Goal: Information Seeking & Learning: Find specific fact

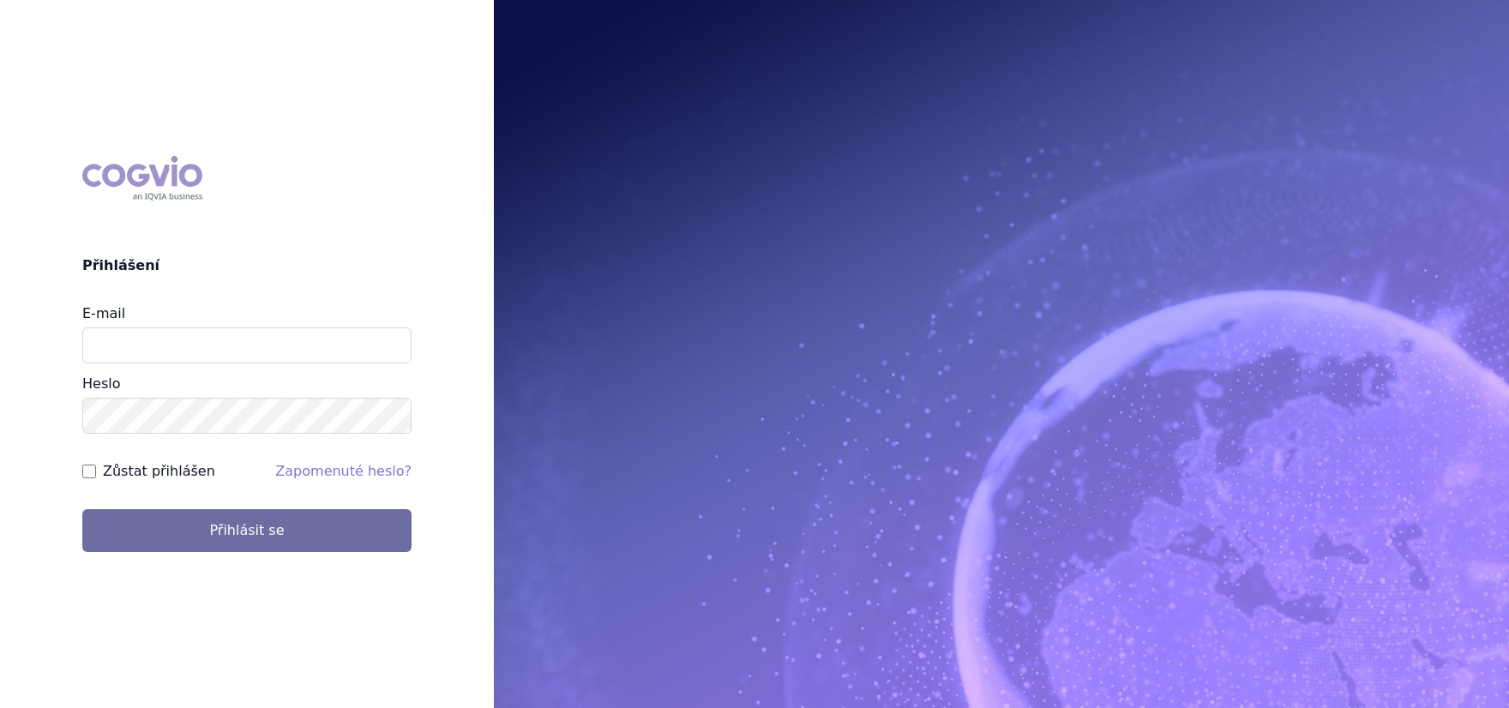
click at [165, 350] on input "E-mail" at bounding box center [246, 346] width 329 height 36
type input "jana.sipkova@vzp.cz"
click at [172, 477] on label "Zůstat přihlášen" at bounding box center [159, 471] width 112 height 21
click at [96, 477] on input "Zůstat přihlášen" at bounding box center [89, 472] width 14 height 14
checkbox input "true"
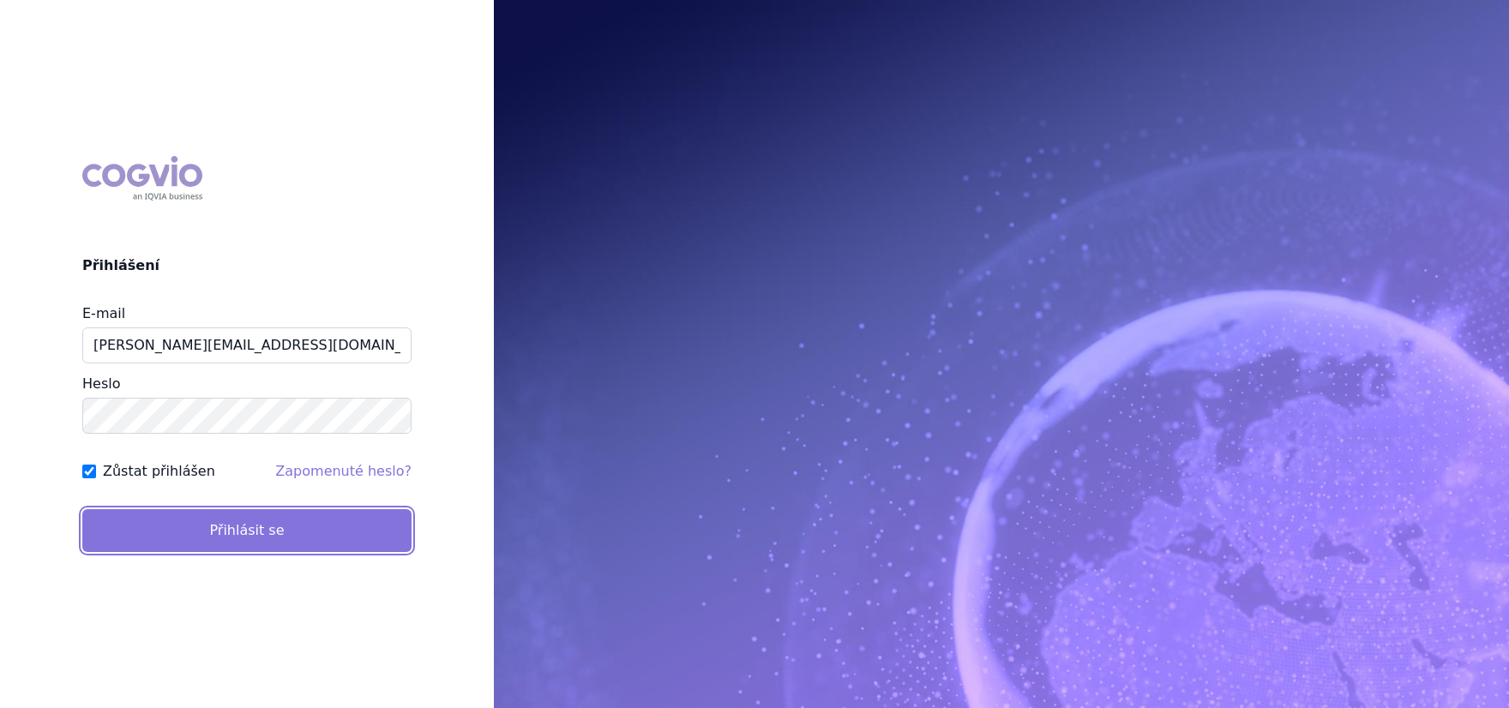
click at [172, 519] on button "Přihlásit se" at bounding box center [246, 530] width 329 height 43
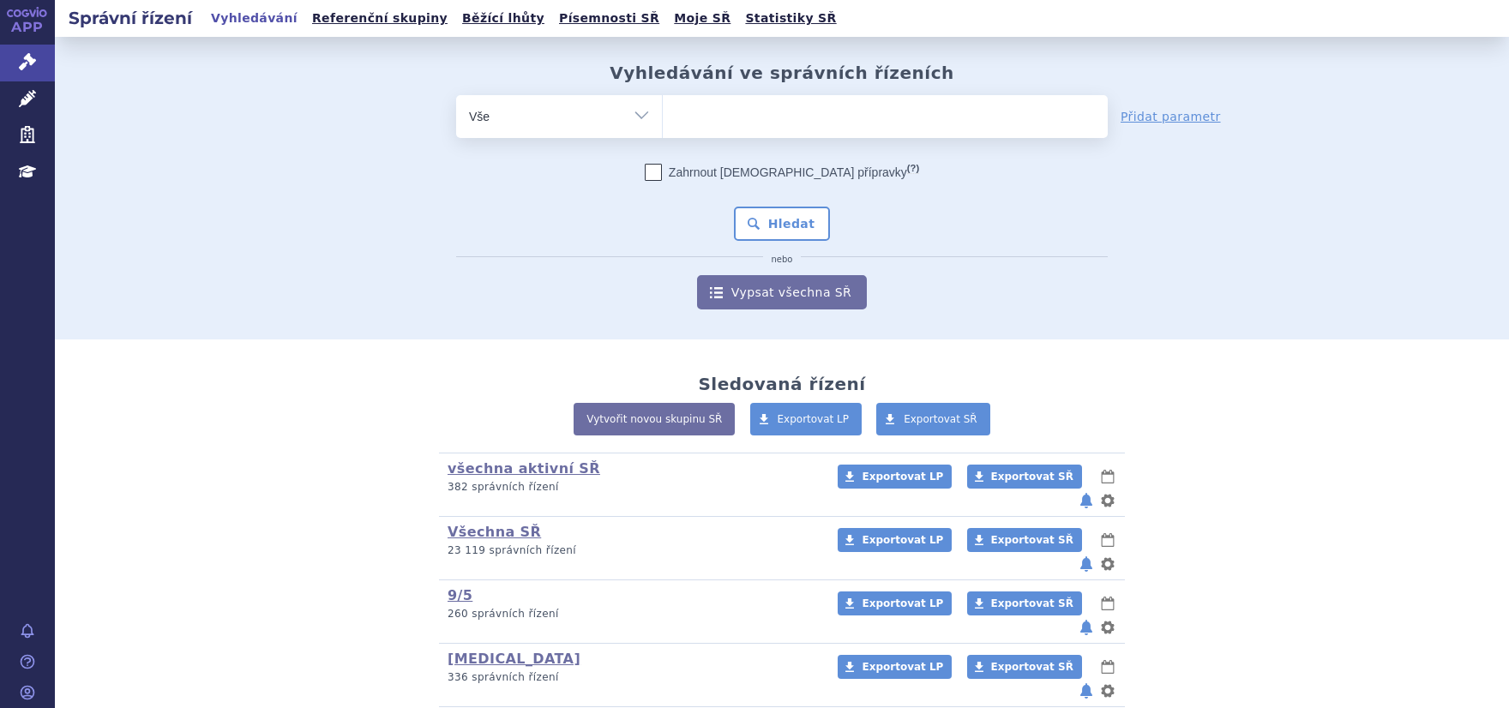
click at [734, 105] on ul at bounding box center [885, 113] width 445 height 36
click at [663, 105] on select at bounding box center [662, 115] width 1 height 43
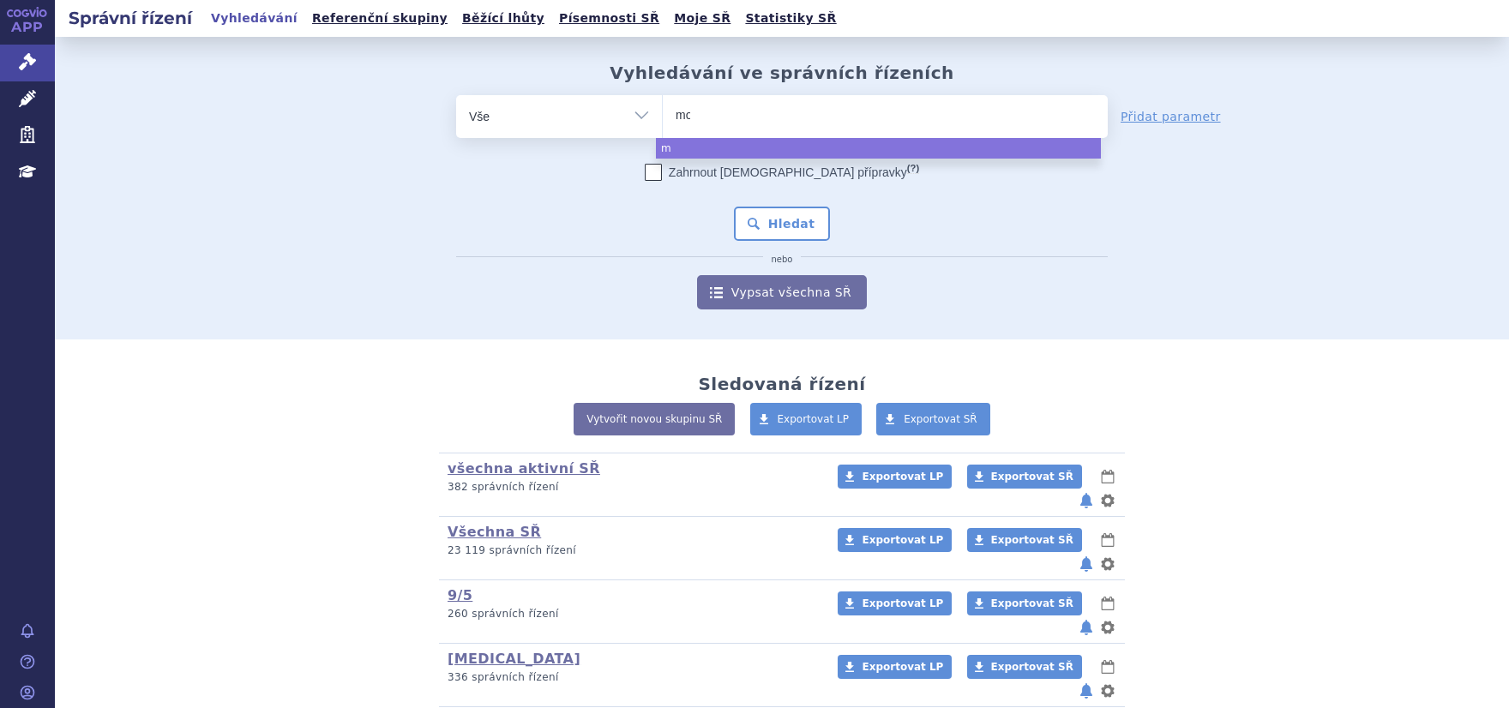
type input "mou"
type input "moun"
type input "mounja"
type input "mounjar"
type input "mounjaro"
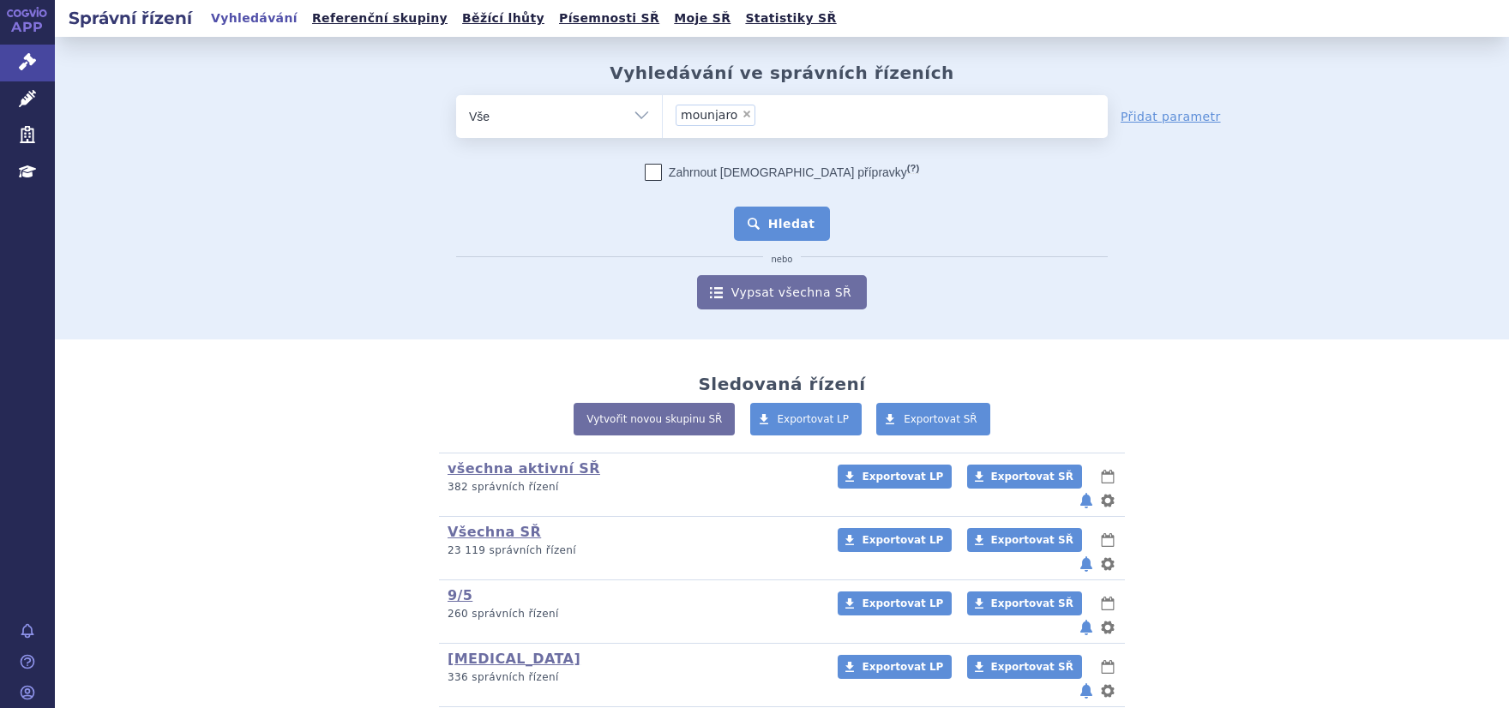
select select "mounjaro"
click at [759, 213] on button "Hledat" at bounding box center [782, 224] width 97 height 34
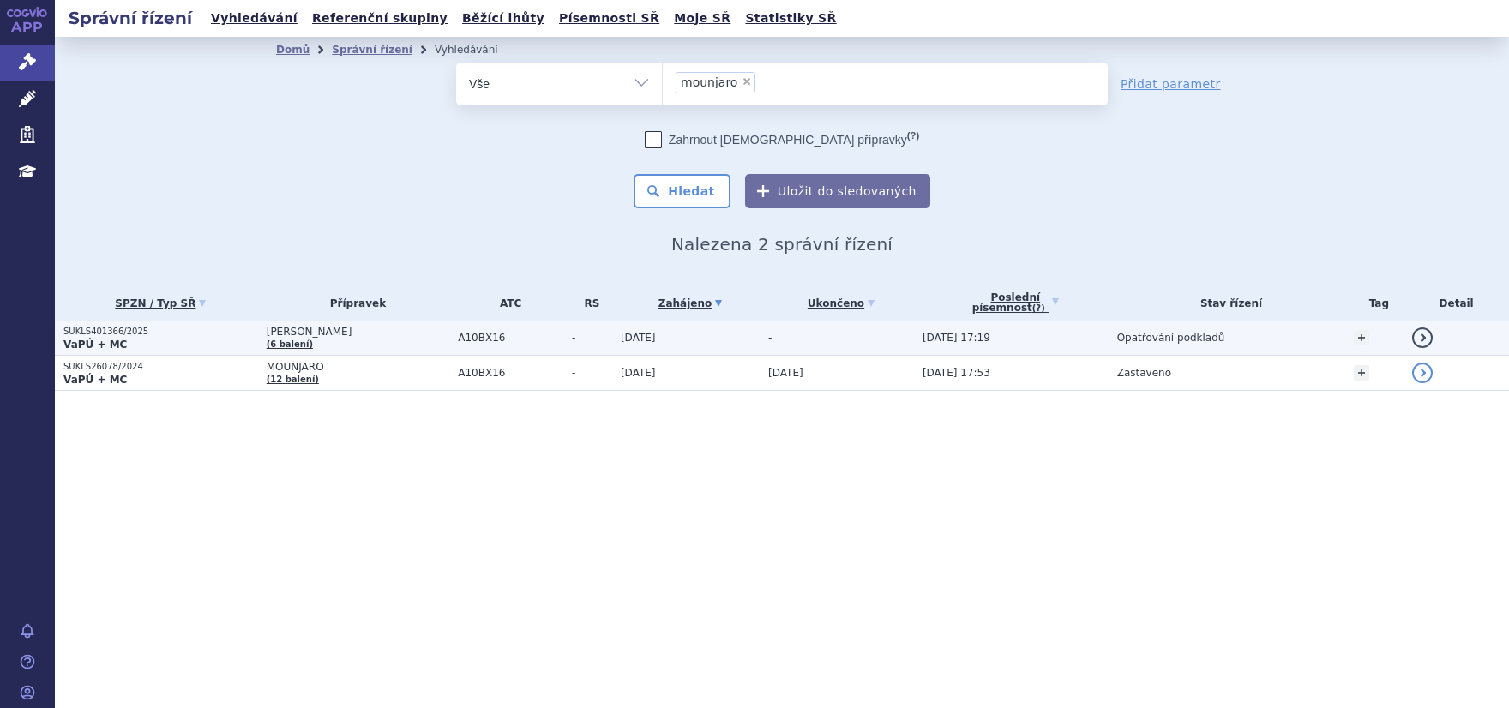
click at [128, 334] on p "SUKLS401366/2025" at bounding box center [160, 332] width 195 height 12
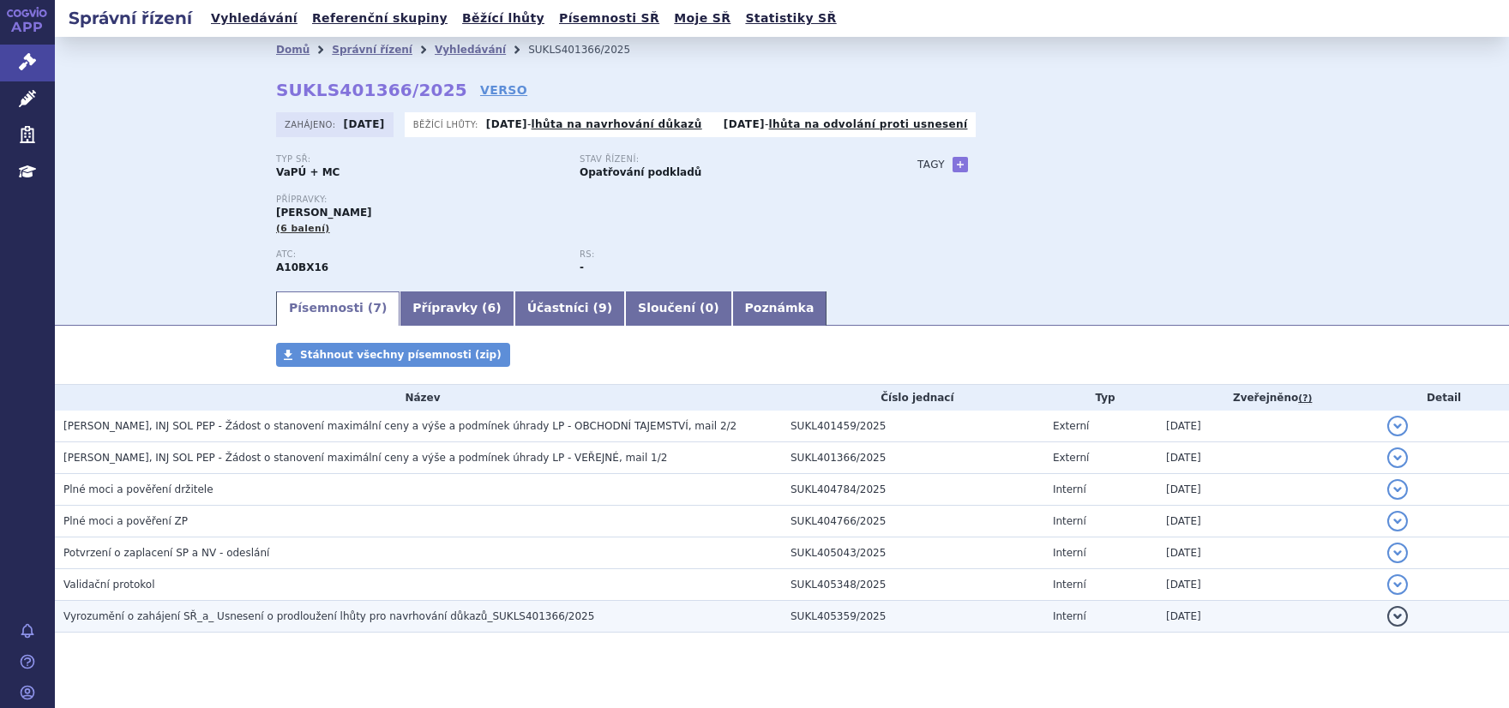
click at [223, 612] on span "Vyrozumění o zahájení SŘ_a_ Usnesení o prodloužení lhůty pro navrhování důkazů_…" at bounding box center [328, 617] width 531 height 12
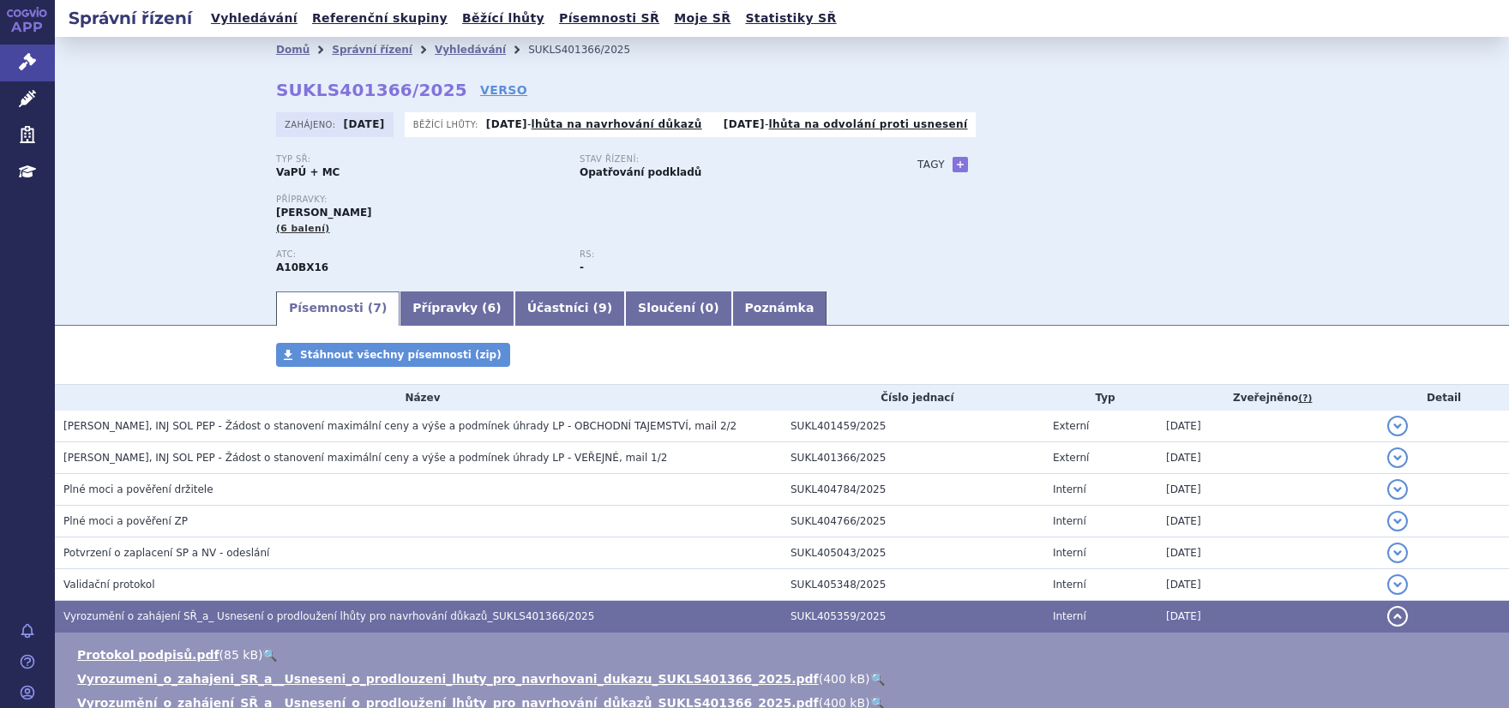
scroll to position [180, 0]
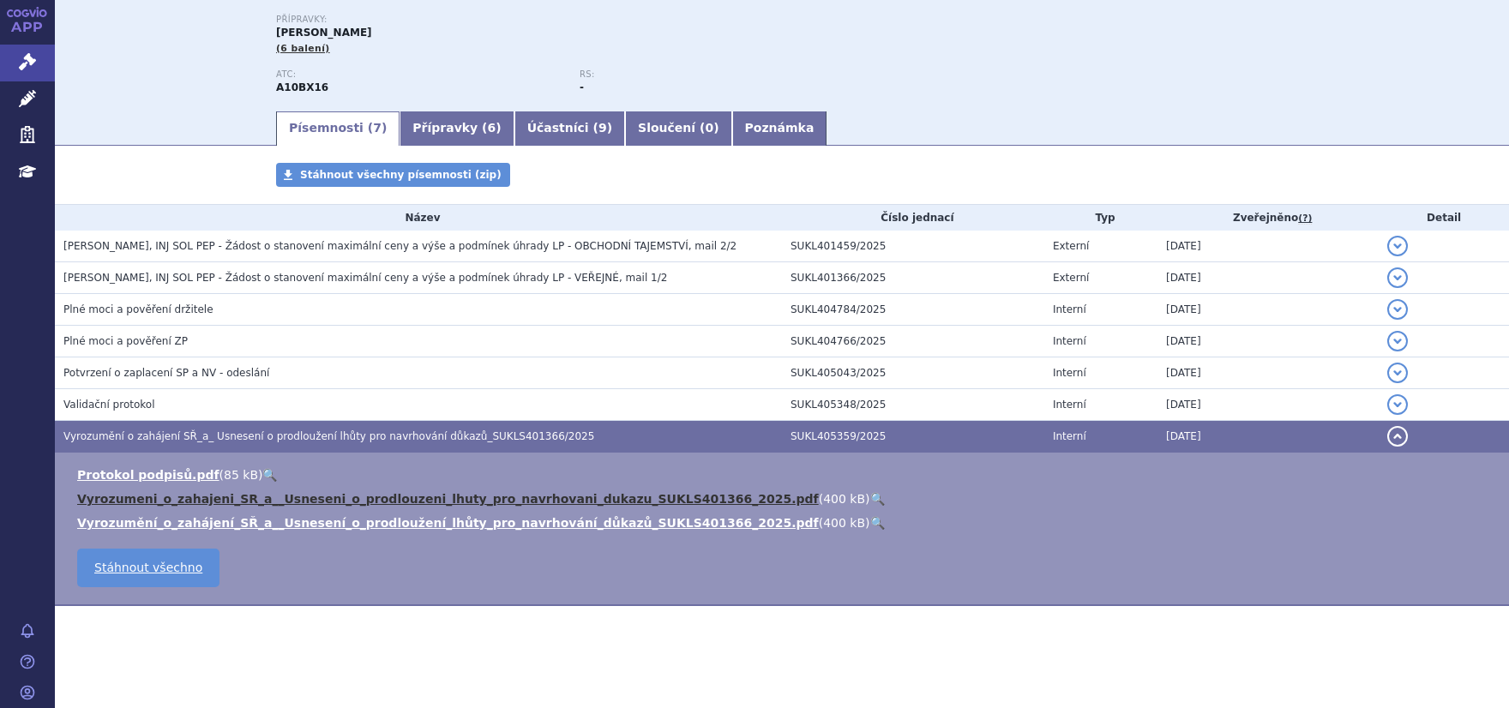
click at [267, 493] on link "Vyrozumeni_o_zahajeni_SR_a__Usneseni_o_prodlouzeni_lhuty_pro_navrhovani_dukazu_…" at bounding box center [448, 499] width 742 height 14
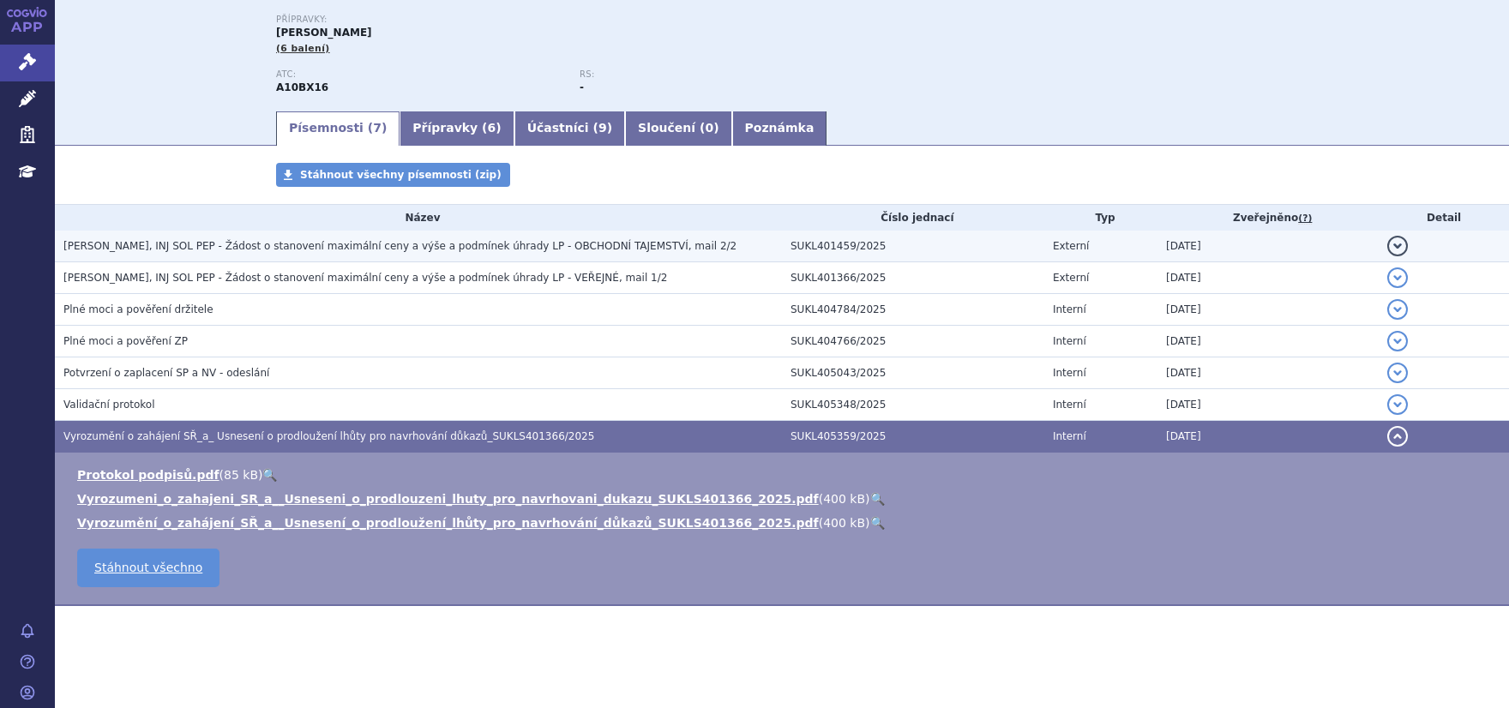
click at [191, 249] on span "MOUNJARO KWIKPEN, INJ SOL PEP - Žádost o stanovení maximální ceny a výše a podm…" at bounding box center [399, 246] width 673 height 12
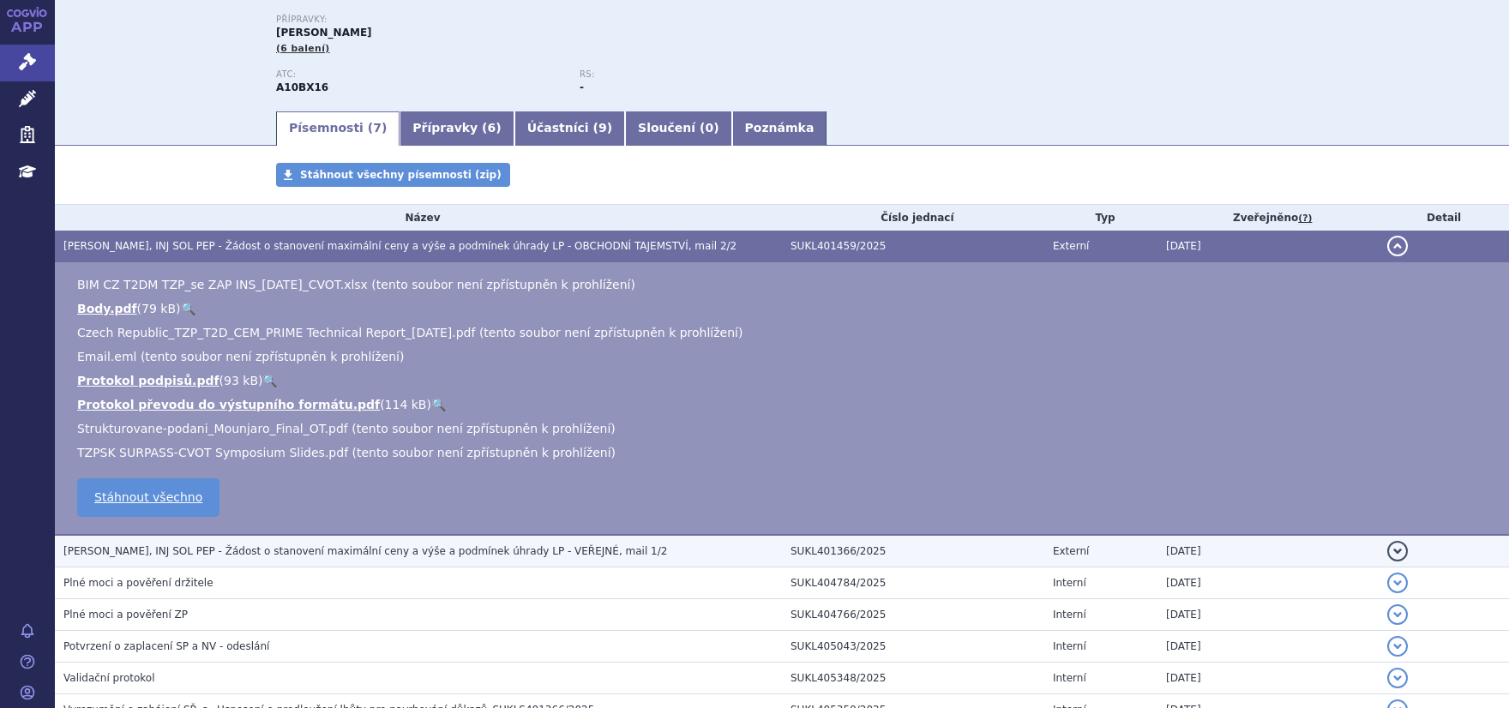
click at [166, 551] on span "MOUNJARO KWIKPEN, INJ SOL PEP - Žádost o stanovení maximální ceny a výše a podm…" at bounding box center [365, 551] width 604 height 12
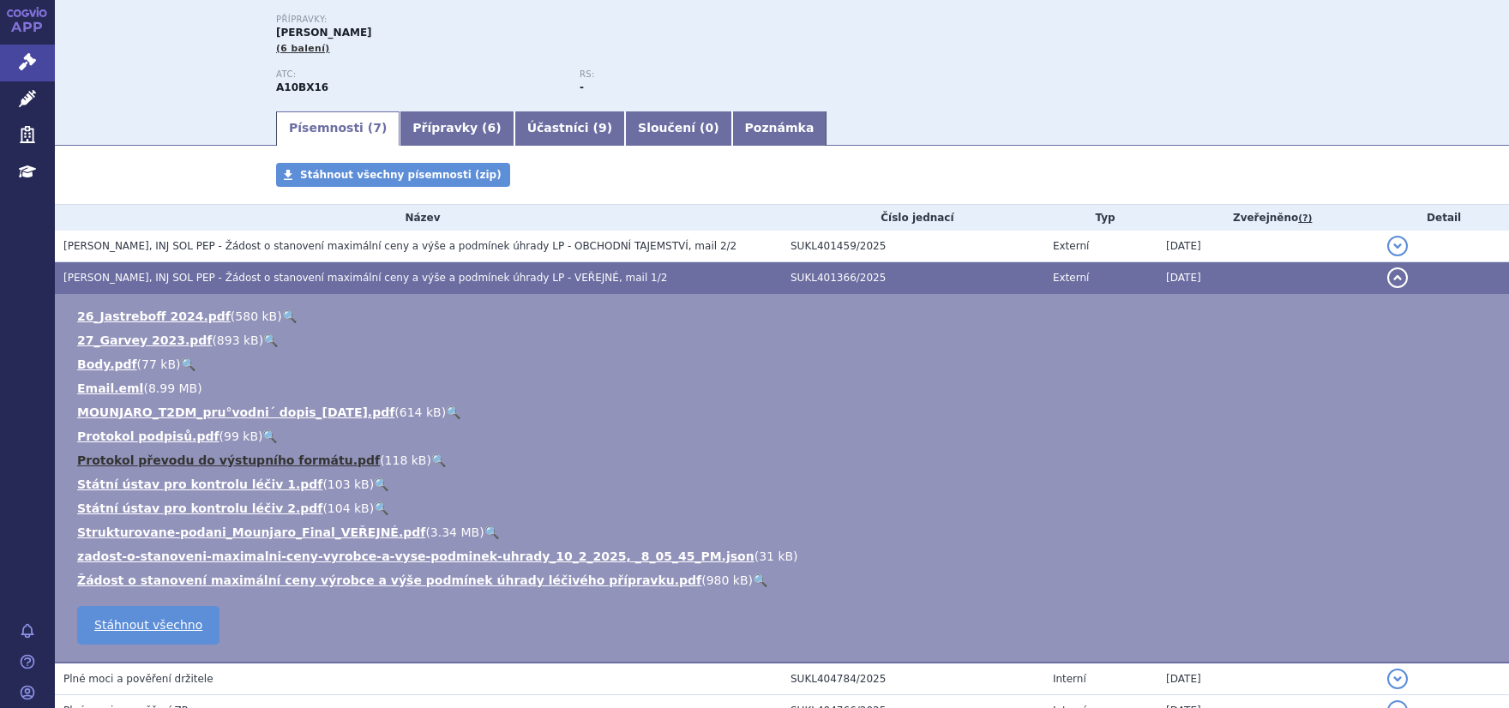
scroll to position [396, 0]
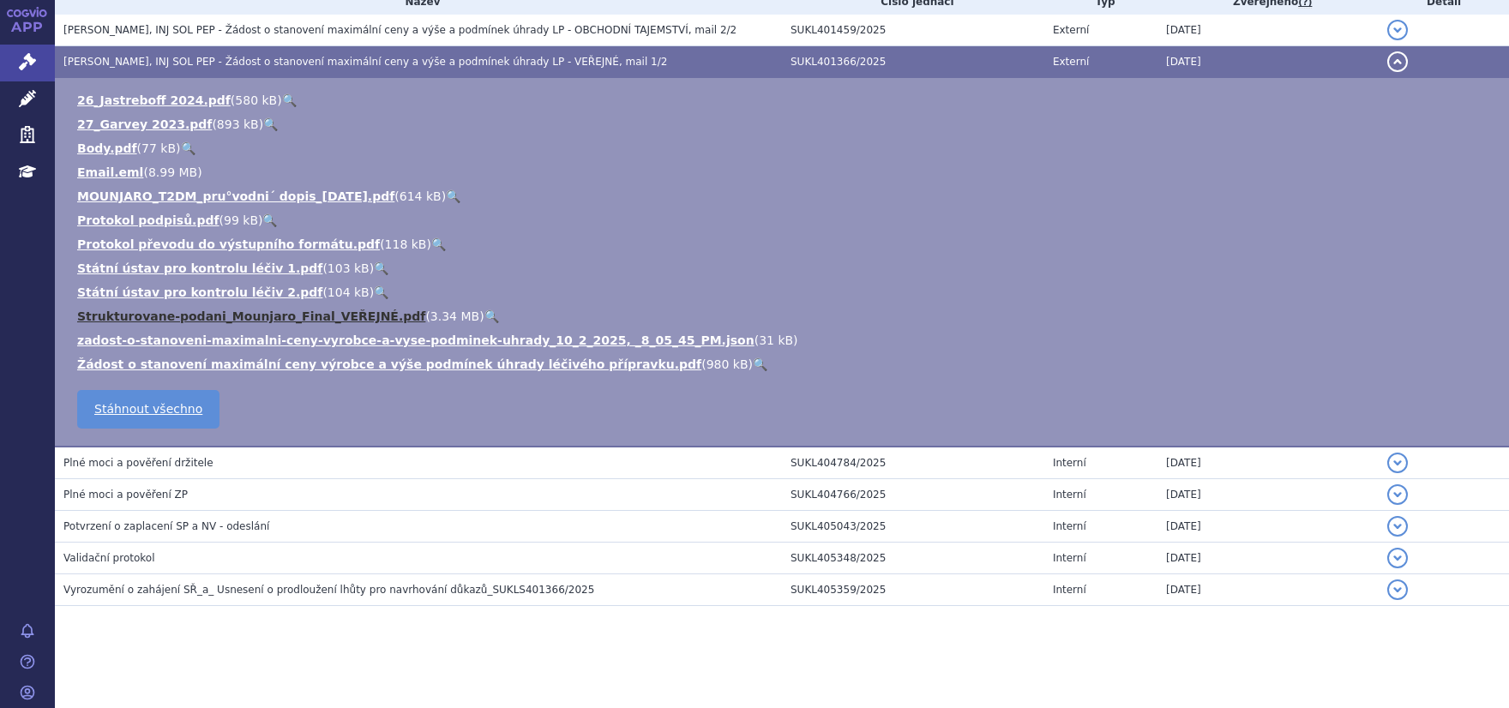
click at [172, 317] on link "Strukturovane-podani_Mounjaro_Final_VEŘEJNÉ.pdf" at bounding box center [251, 317] width 348 height 14
